Goal: Navigation & Orientation: Go to known website

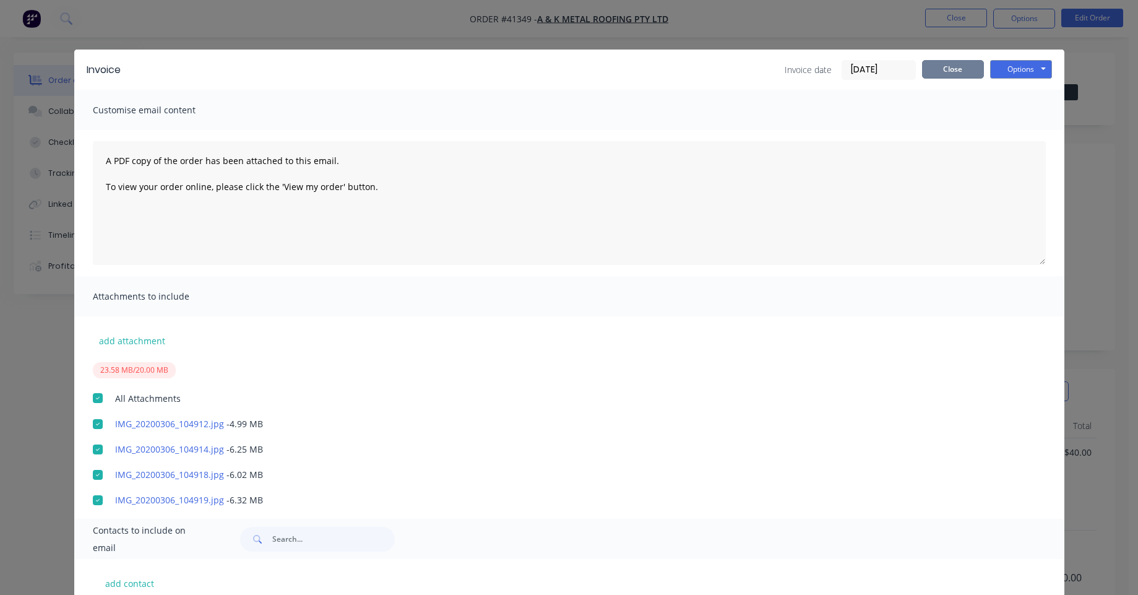
click at [953, 75] on button "Close" at bounding box center [953, 69] width 62 height 19
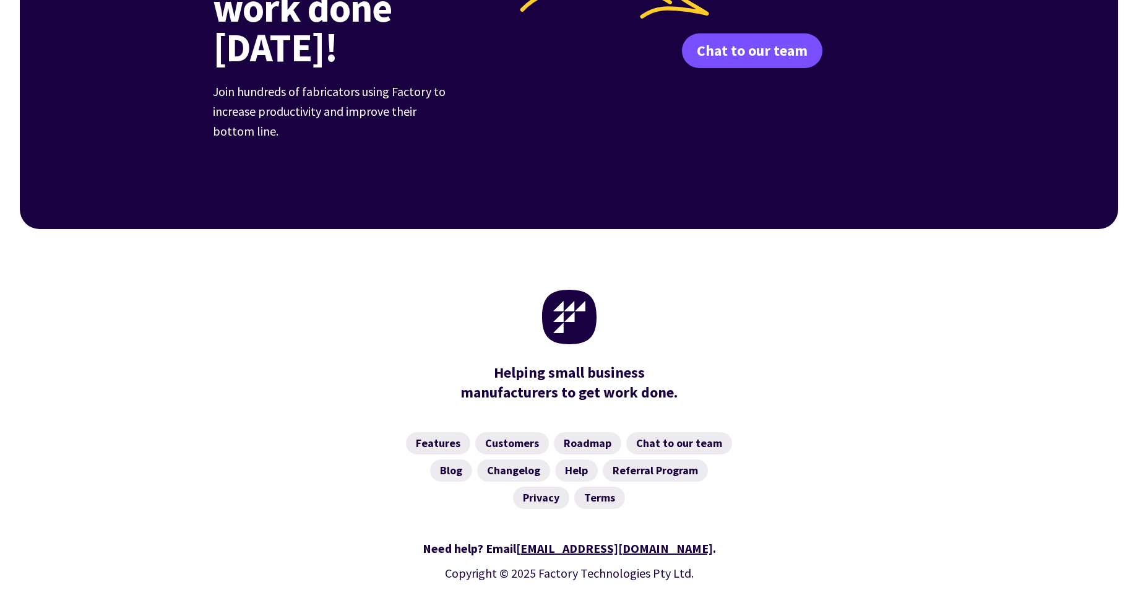
scroll to position [4803, 0]
